Goal: Transaction & Acquisition: Download file/media

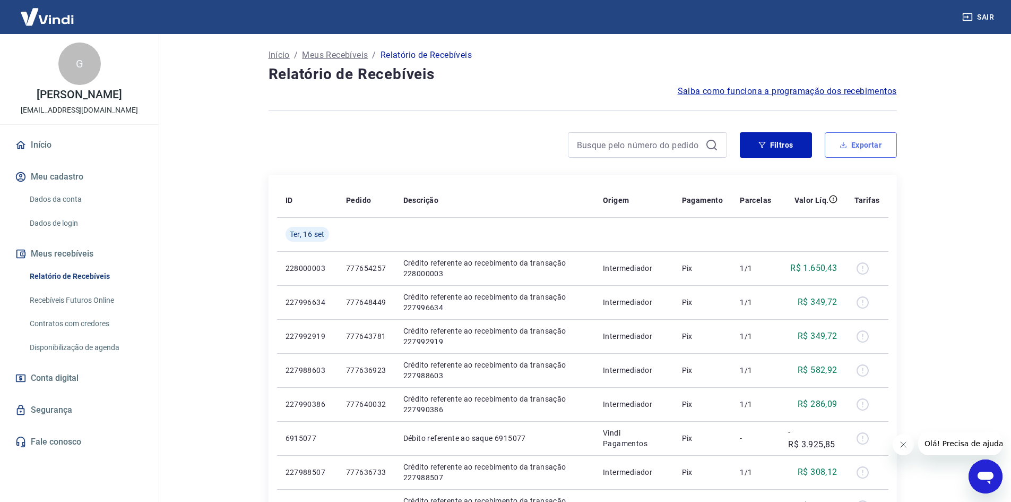
click at [857, 152] on button "Exportar" at bounding box center [861, 144] width 72 height 25
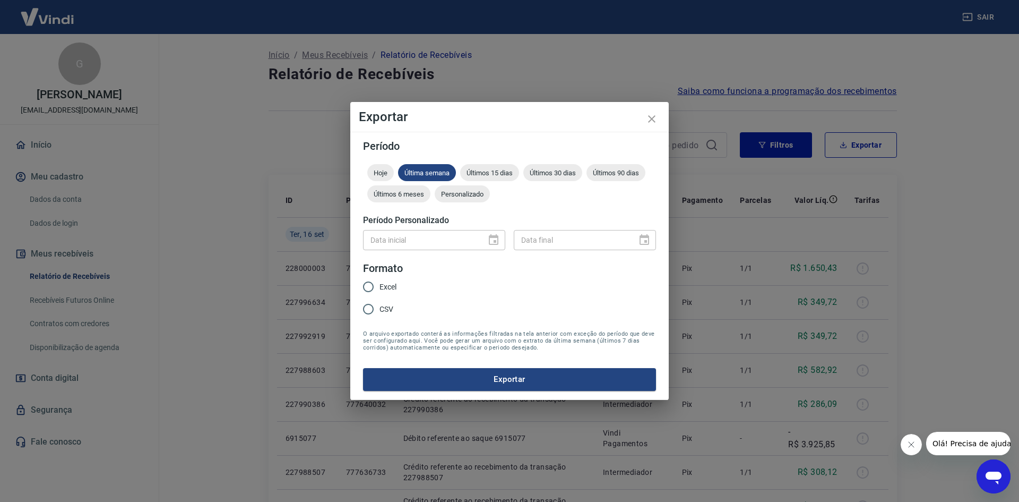
click at [497, 233] on div "Data inicial" at bounding box center [434, 240] width 142 height 20
click at [462, 198] on div "Personalizado" at bounding box center [462, 193] width 55 height 17
click at [494, 241] on icon "Choose date" at bounding box center [494, 239] width 10 height 11
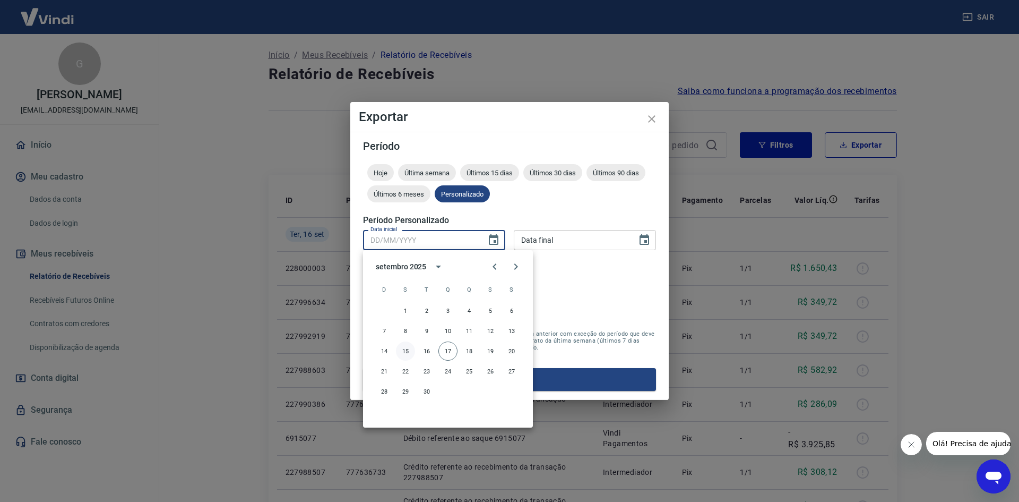
click at [404, 350] on button "15" at bounding box center [405, 350] width 19 height 19
type input "[DATE]"
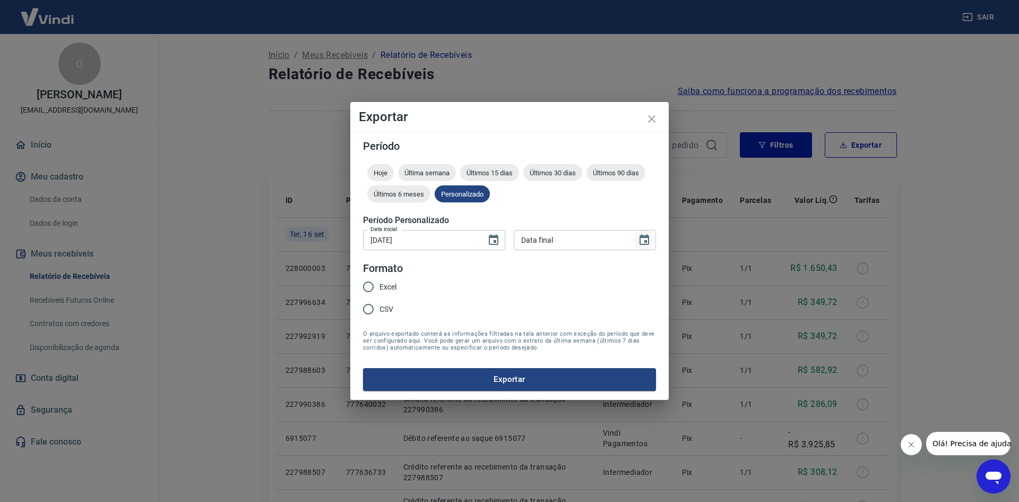
click at [654, 236] on div "Data final" at bounding box center [585, 240] width 142 height 20
type input "DD/MM/YYYY"
click at [650, 237] on icon "Choose date" at bounding box center [644, 240] width 13 height 13
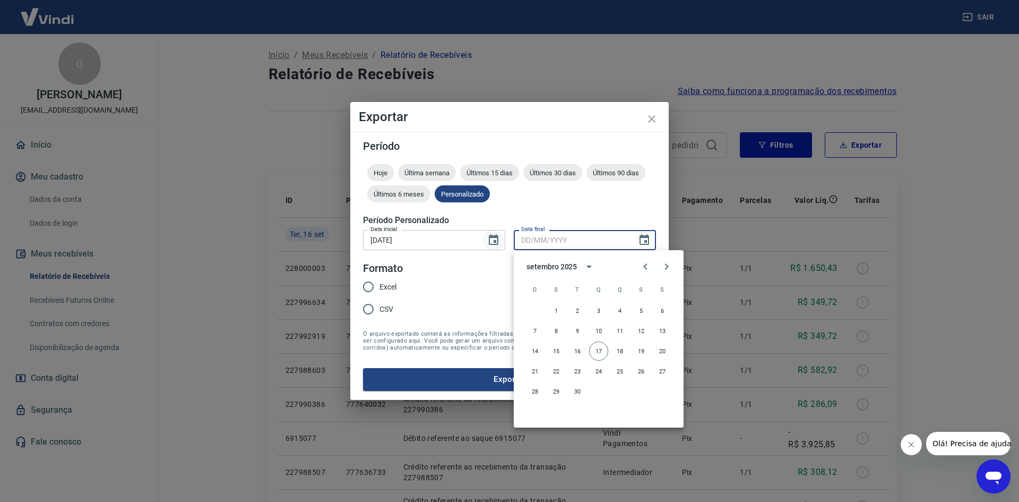
click at [504, 242] on div "Data inicial [DATE] Data inicial Data final Data final" at bounding box center [509, 239] width 293 height 26
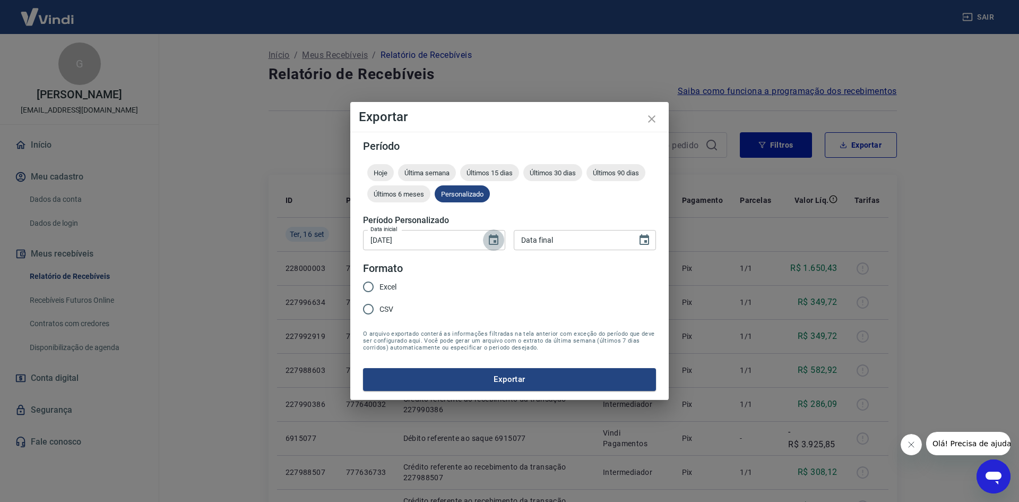
click at [494, 241] on icon "Choose date, selected date is 15 de set de 2025" at bounding box center [494, 239] width 10 height 11
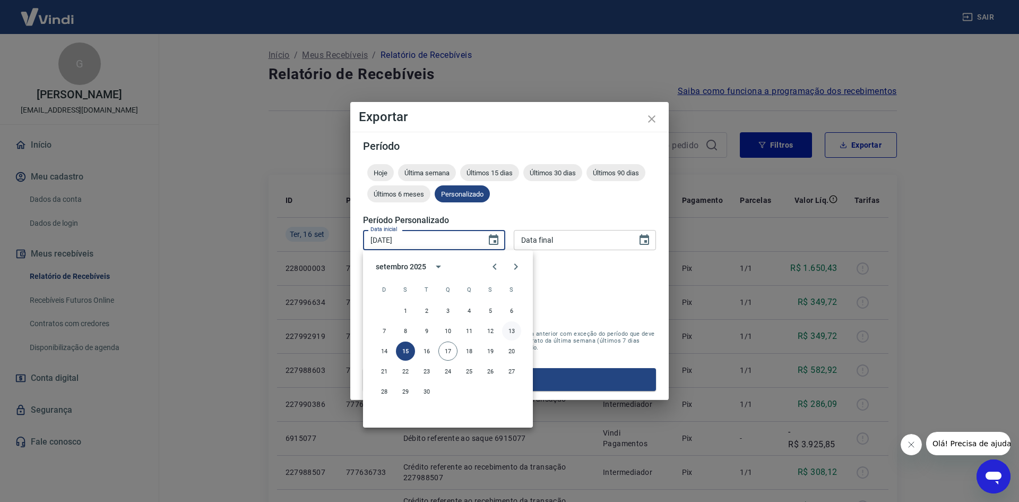
click at [515, 330] on button "13" at bounding box center [511, 330] width 19 height 19
type input "[DATE]"
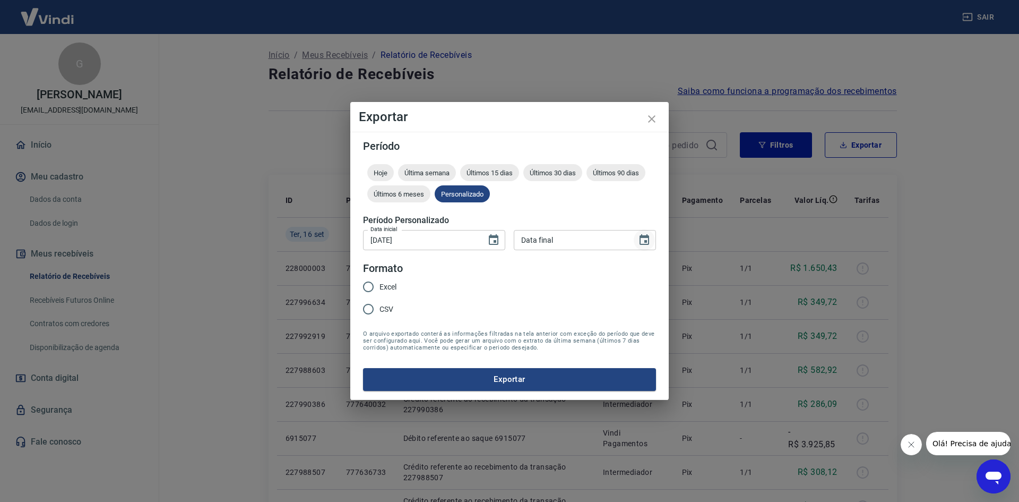
click at [643, 241] on icon "Choose date" at bounding box center [644, 240] width 13 height 13
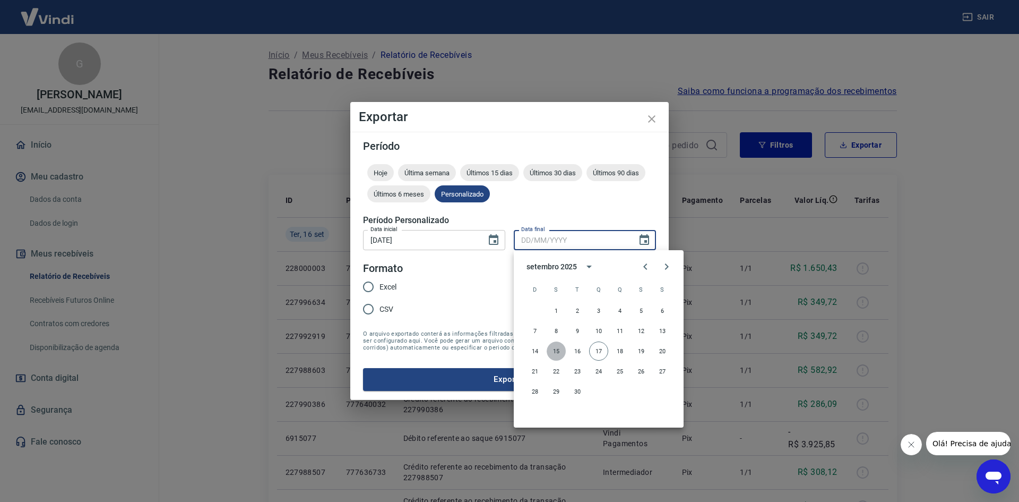
click at [551, 348] on button "15" at bounding box center [556, 350] width 19 height 19
type input "[DATE]"
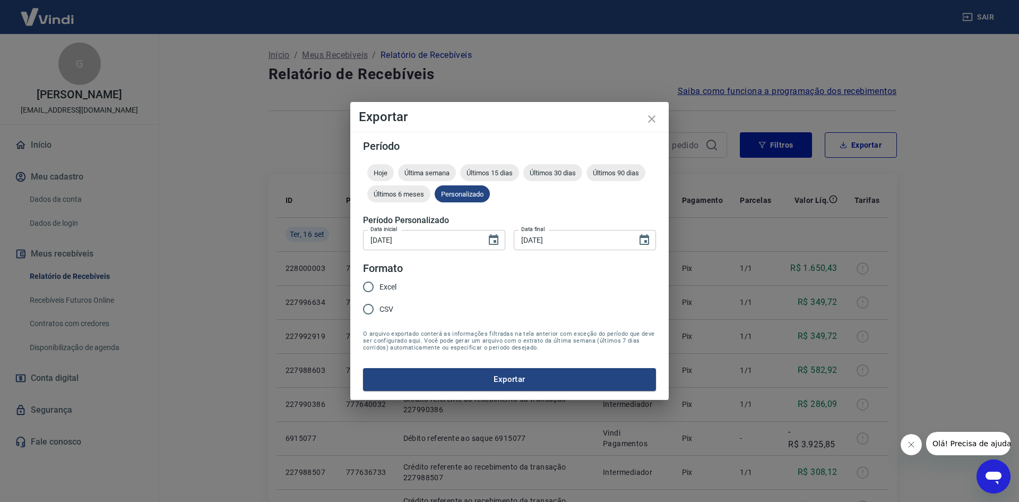
click at [386, 287] on span "Excel" at bounding box center [387, 286] width 17 height 11
click at [379, 287] on input "Excel" at bounding box center [368, 286] width 22 height 22
radio input "true"
click at [452, 381] on button "Exportar" at bounding box center [509, 379] width 293 height 22
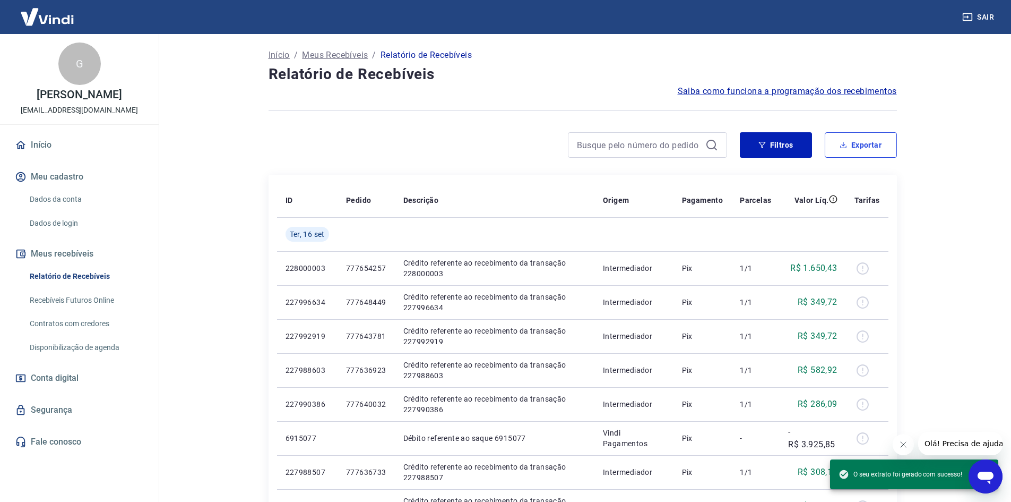
click at [854, 139] on button "Exportar" at bounding box center [861, 144] width 72 height 25
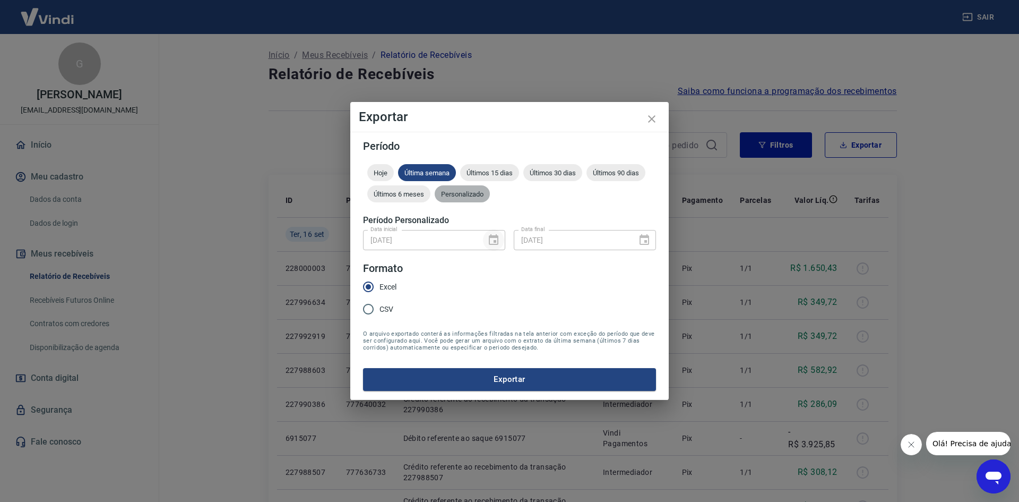
drag, startPoint x: 460, startPoint y: 196, endPoint x: 483, endPoint y: 239, distance: 49.1
click at [460, 196] on span "Personalizado" at bounding box center [462, 194] width 55 height 8
click at [491, 241] on icon "Choose date, selected date is 13 de set de 2025" at bounding box center [493, 240] width 13 height 13
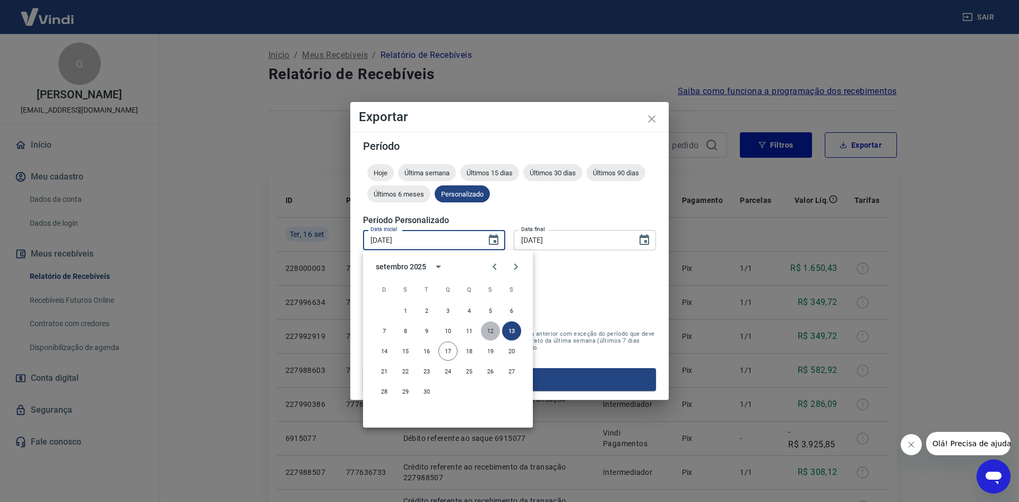
click at [486, 330] on button "12" at bounding box center [490, 330] width 19 height 19
type input "[DATE]"
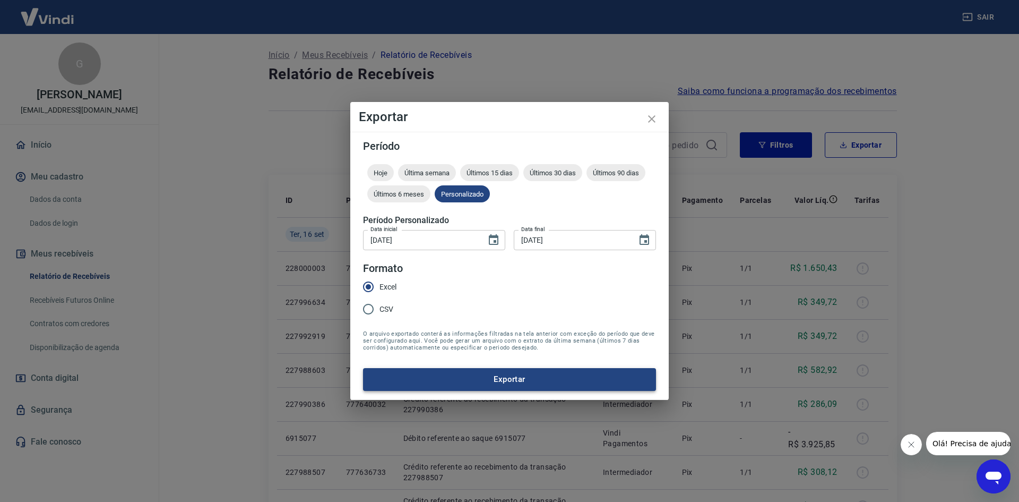
click at [532, 380] on button "Exportar" at bounding box center [509, 379] width 293 height 22
